Goal: Task Accomplishment & Management: Manage account settings

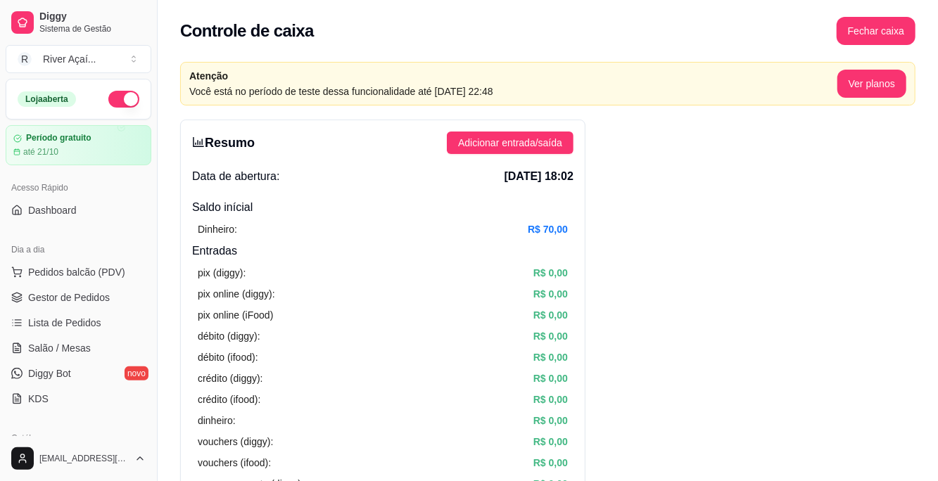
click at [84, 300] on span "Gestor de Pedidos" at bounding box center [69, 298] width 82 height 14
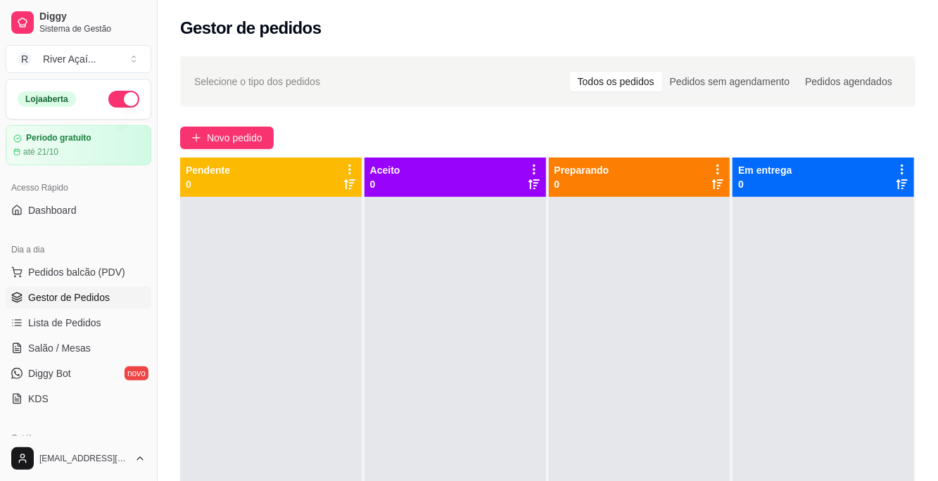
click at [250, 134] on span "Novo pedido" at bounding box center [235, 137] width 56 height 15
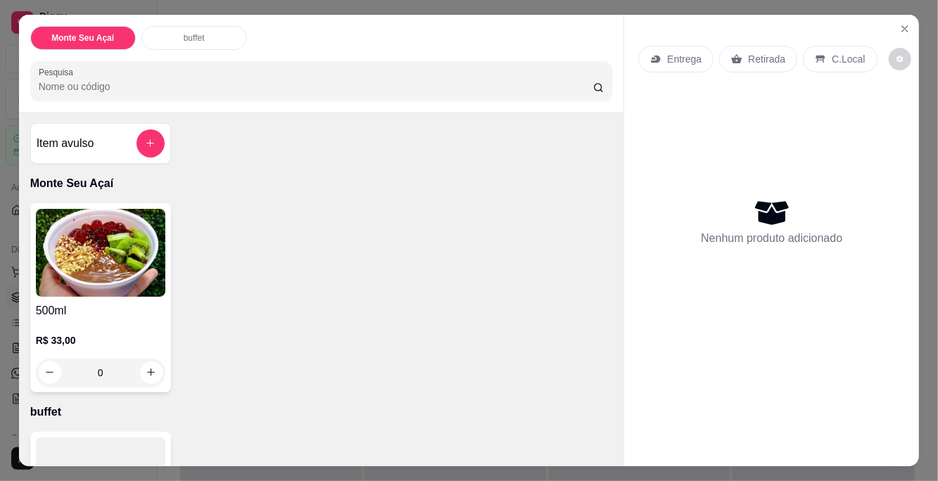
click at [151, 150] on button "add-separate-item" at bounding box center [150, 143] width 28 height 28
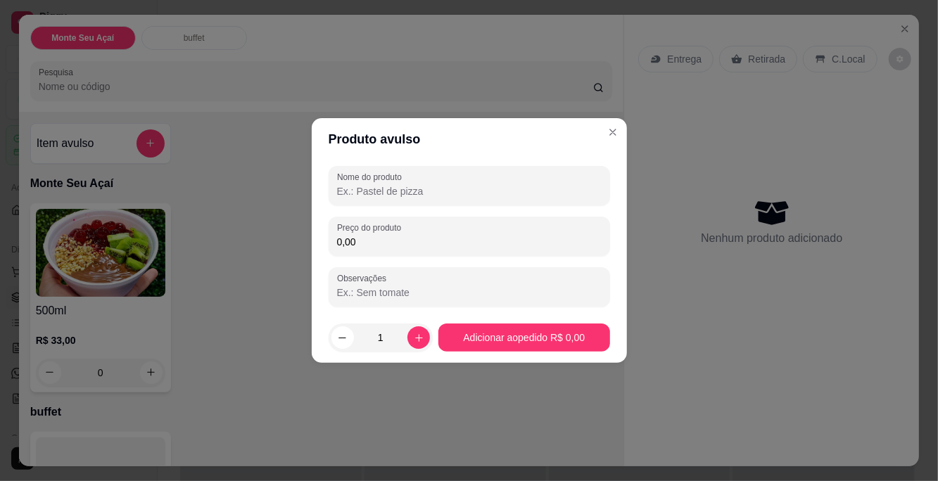
click at [615, 136] on icon "Close" at bounding box center [612, 132] width 11 height 11
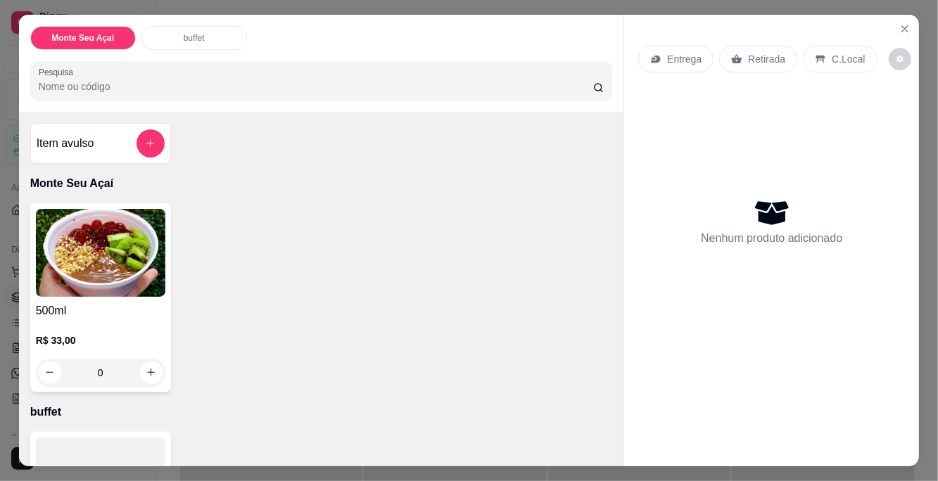
scroll to position [136, 0]
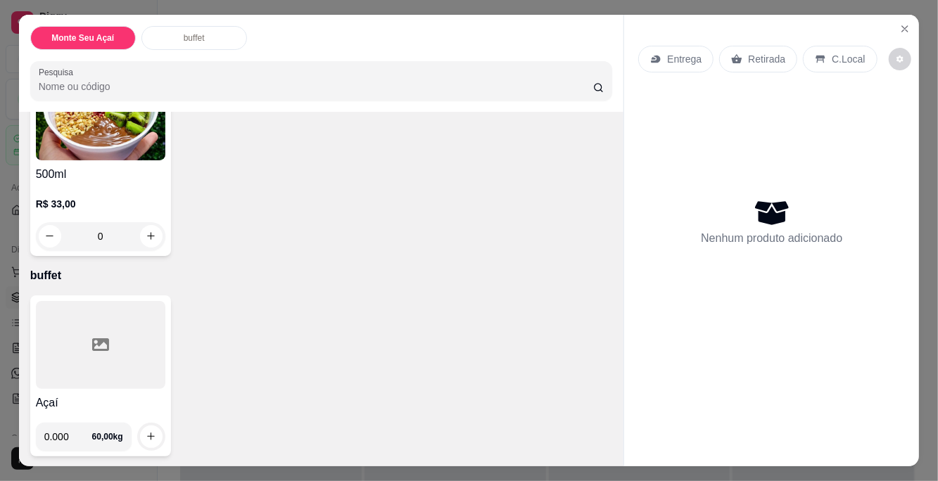
click at [89, 437] on input "0.000" at bounding box center [68, 437] width 48 height 28
click at [843, 61] on p "C.Local" at bounding box center [848, 59] width 33 height 14
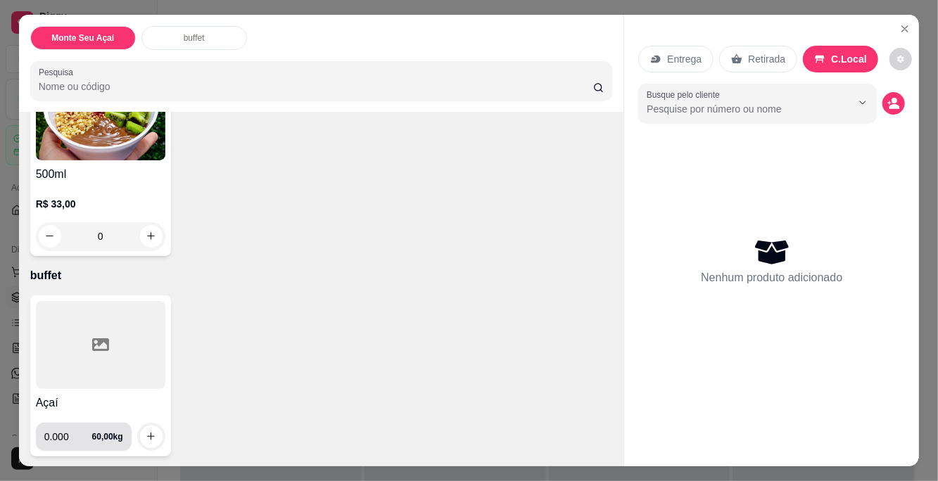
click at [70, 450] on div "Açaí 0.000 60,00 kg" at bounding box center [100, 375] width 141 height 161
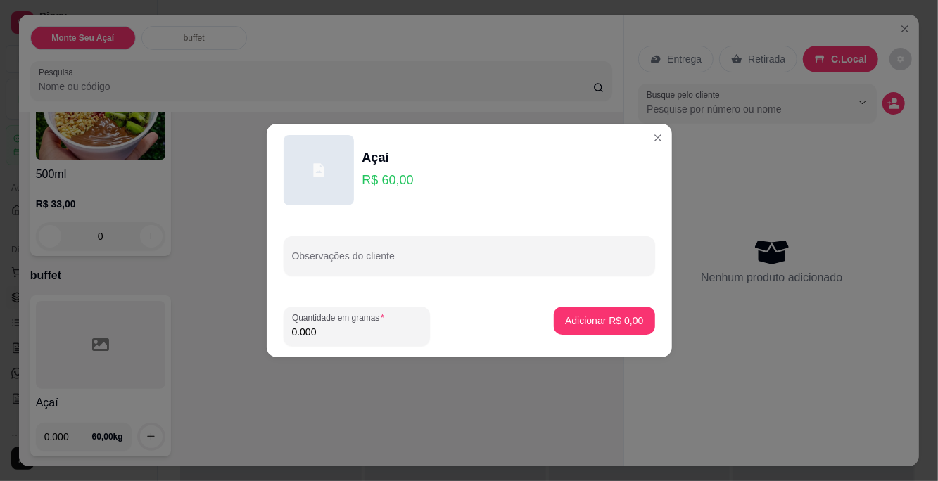
click at [677, 134] on div "Açaí R$ 60,00 Observações do cliente Quantidade em gramas 0.000 Adicionar R$ 0,…" at bounding box center [469, 240] width 938 height 481
click at [662, 127] on header "Açaí R$ 60,00" at bounding box center [469, 170] width 405 height 93
click at [663, 138] on button "Close" at bounding box center [658, 138] width 23 height 23
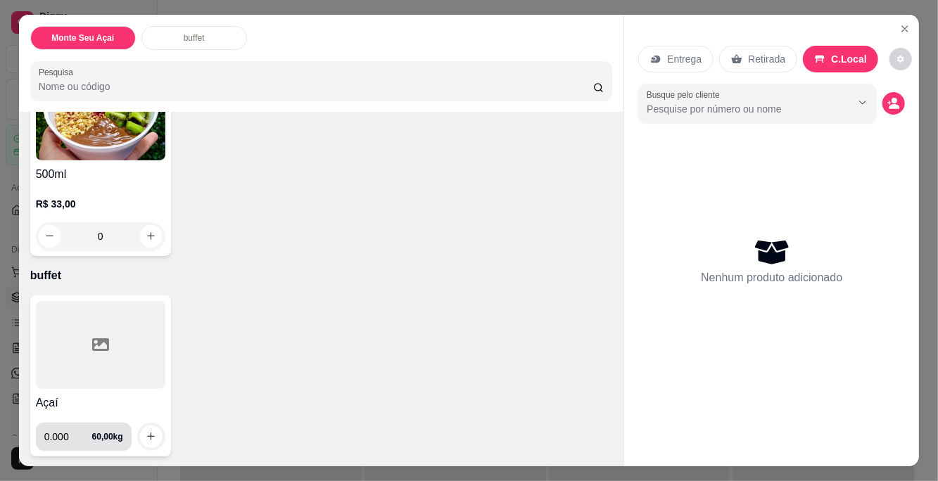
click at [82, 440] on input "0.000" at bounding box center [68, 437] width 48 height 28
click at [155, 431] on icon "increase-product-quantity" at bounding box center [151, 436] width 11 height 11
type input "0.185"
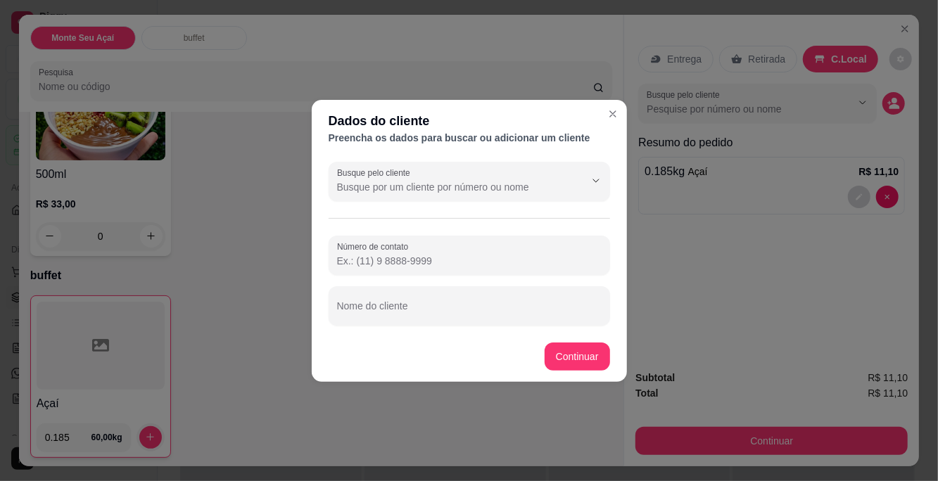
click at [440, 186] on input "Busque pelo cliente" at bounding box center [449, 187] width 225 height 14
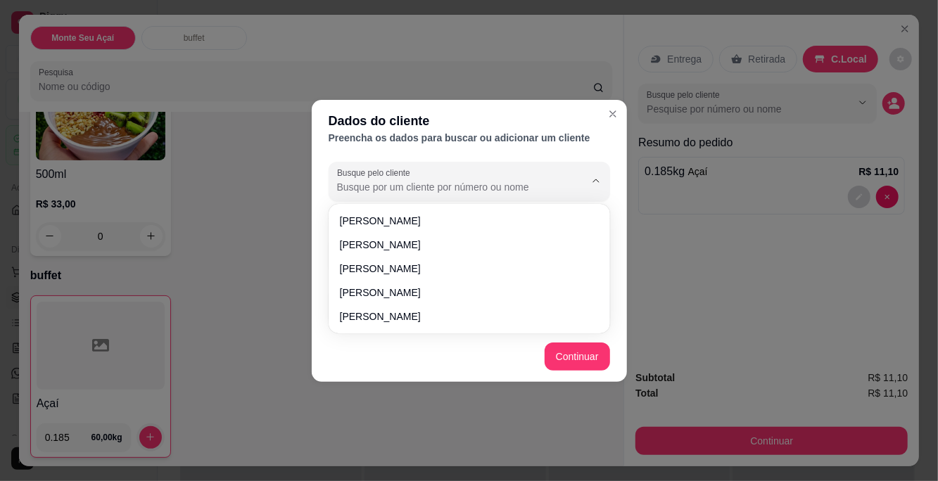
click at [428, 122] on div "Dados do cliente" at bounding box center [469, 121] width 281 height 20
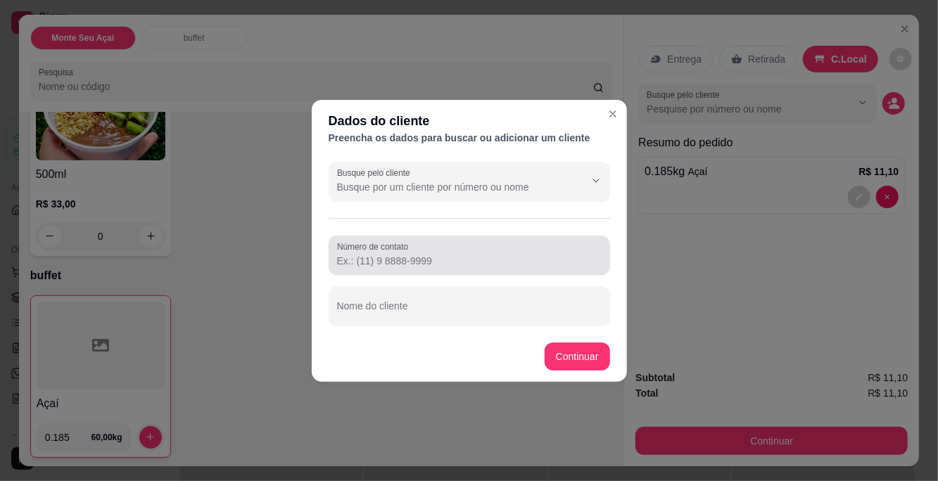
click at [407, 256] on input "Número de contato" at bounding box center [469, 261] width 265 height 14
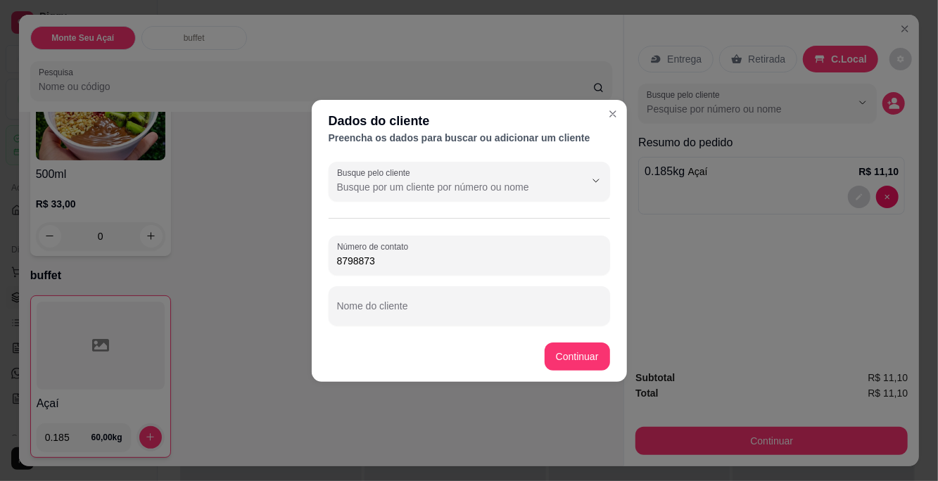
click at [422, 253] on div "8798873" at bounding box center [469, 255] width 265 height 28
type input "(87) 9887-3864"
click at [381, 302] on div at bounding box center [469, 306] width 265 height 28
type input "Mirely Quixaba"
click at [578, 358] on button "Continuar" at bounding box center [577, 357] width 65 height 28
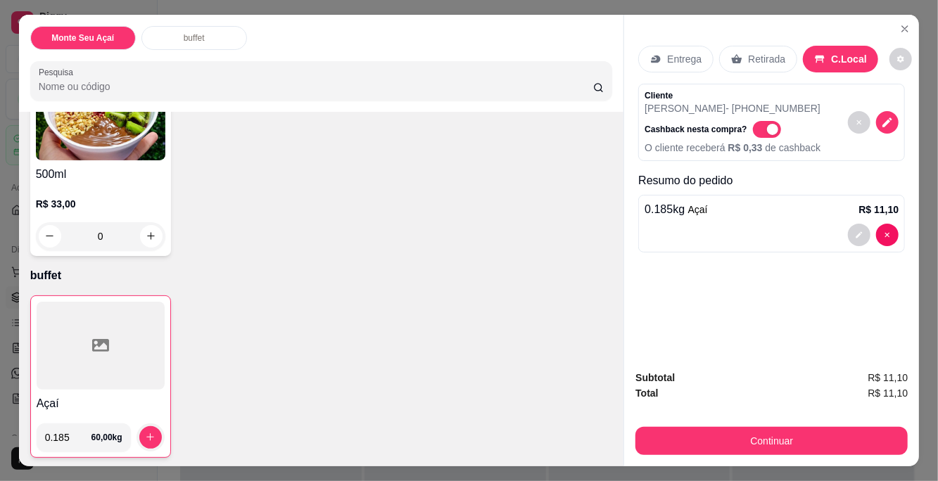
click at [767, 440] on button "Continuar" at bounding box center [771, 441] width 272 height 28
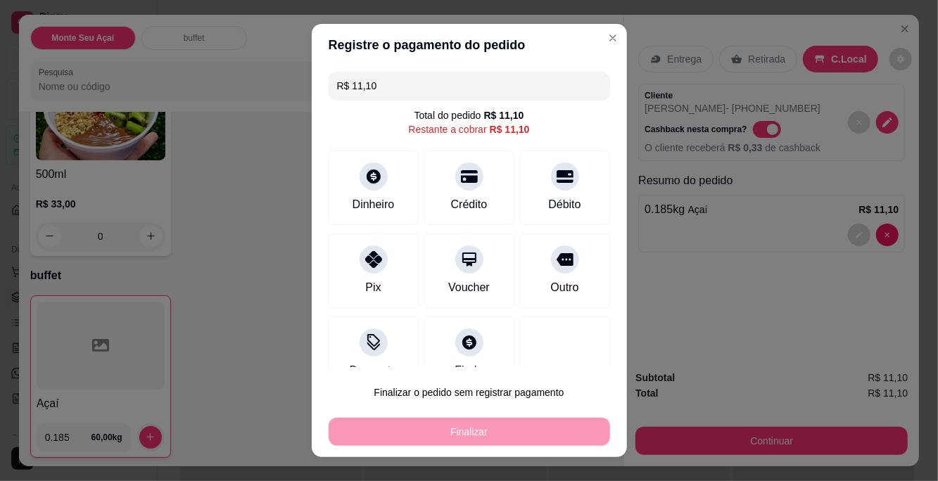
click at [464, 181] on icon at bounding box center [469, 176] width 17 height 13
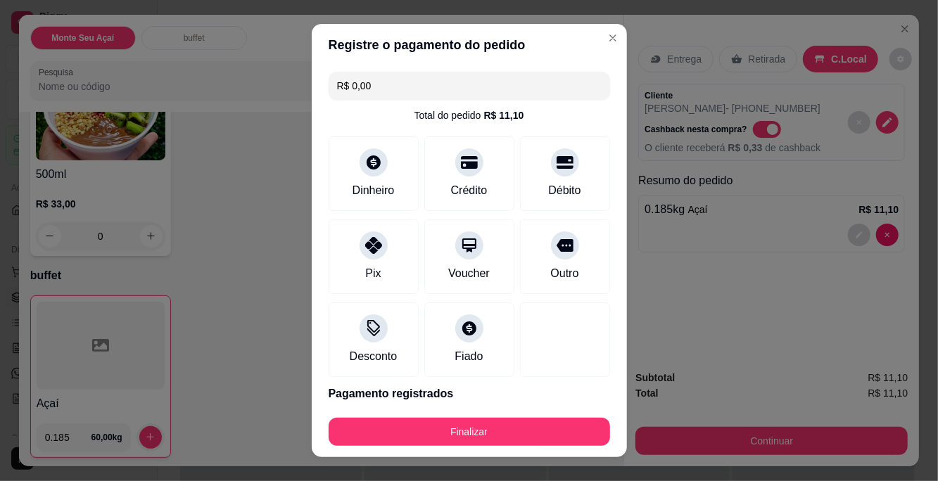
click at [508, 427] on button "Finalizar" at bounding box center [469, 432] width 281 height 28
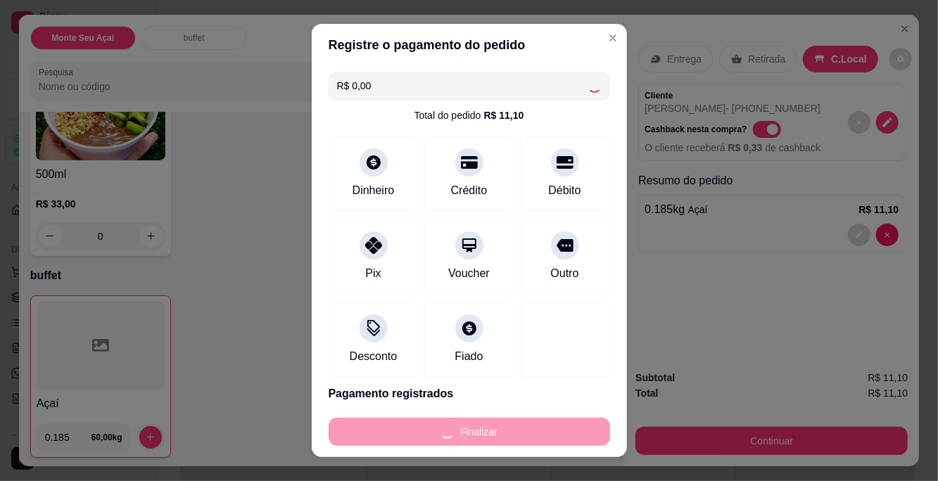
type input "-R$ 11,10"
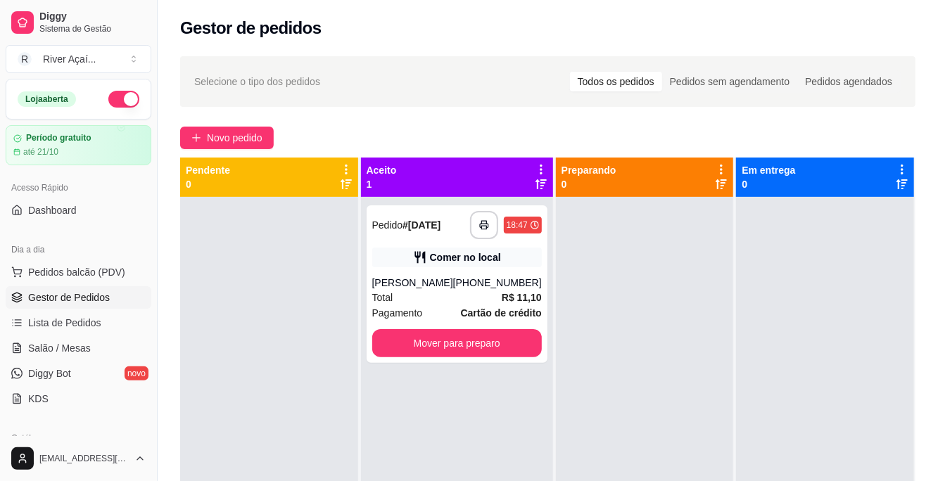
click at [485, 348] on button "Mover para preparo" at bounding box center [457, 343] width 170 height 28
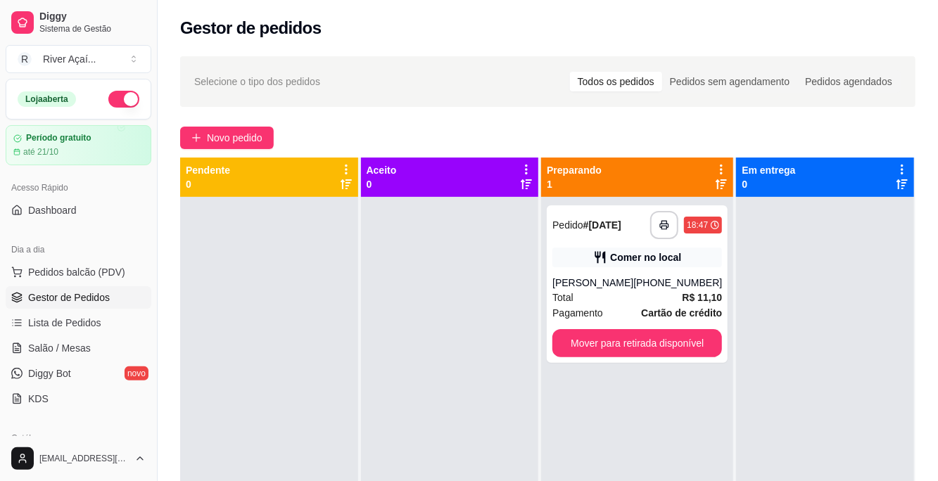
click at [671, 349] on button "Mover para retirada disponível" at bounding box center [637, 343] width 170 height 28
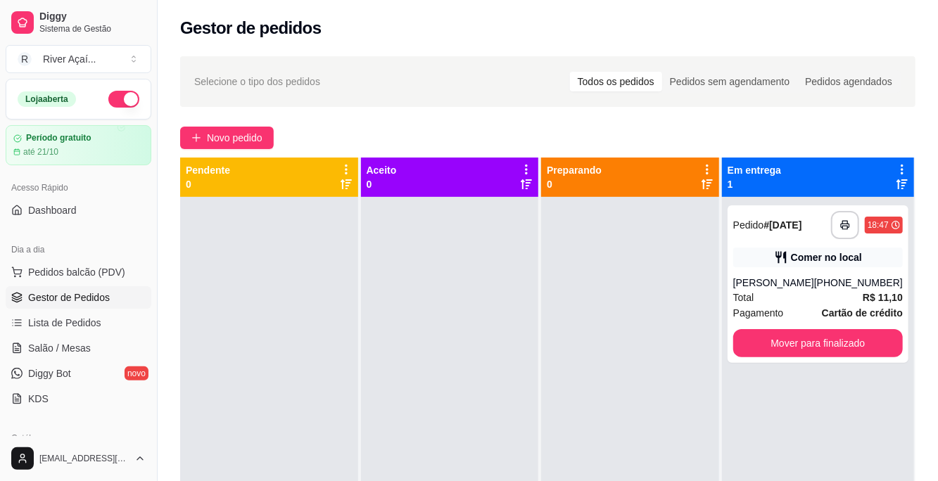
click at [839, 344] on button "Mover para finalizado" at bounding box center [818, 343] width 170 height 28
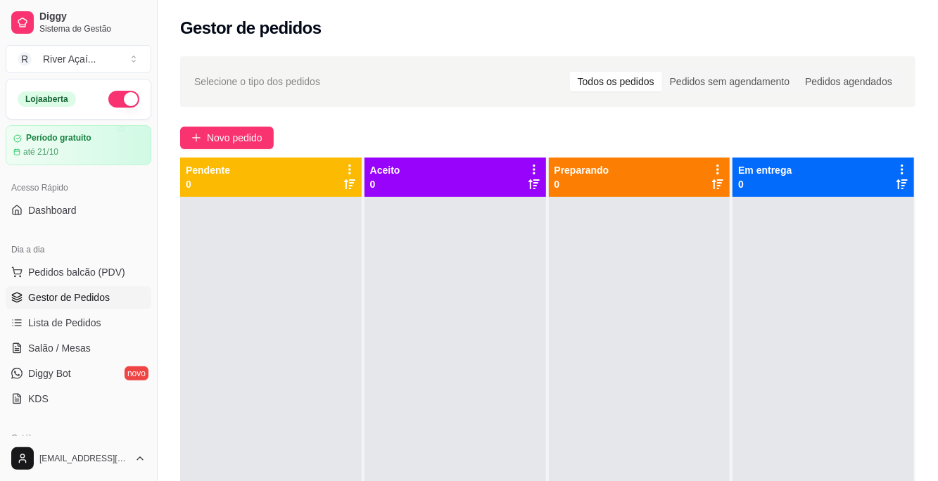
click at [100, 321] on span "Lista de Pedidos" at bounding box center [64, 323] width 73 height 14
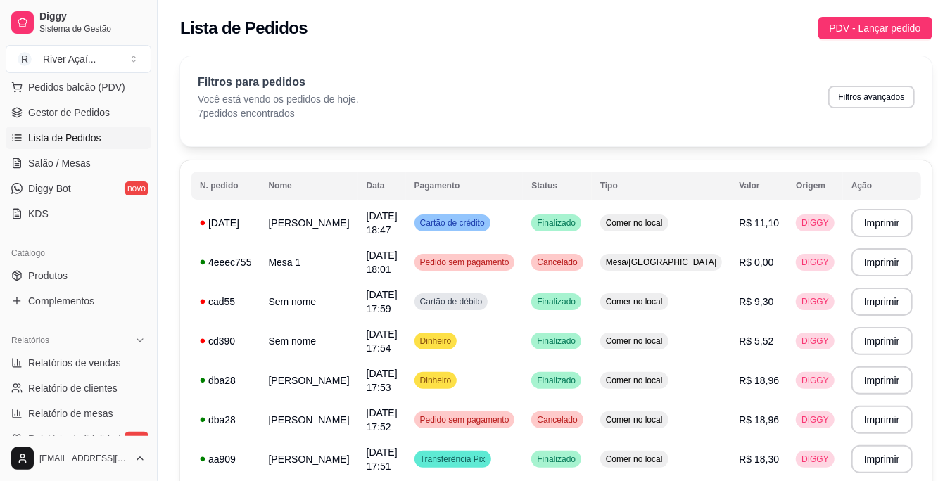
scroll to position [186, 0]
click at [101, 357] on span "Relatórios de vendas" at bounding box center [74, 362] width 93 height 14
select select "ALL"
select select "0"
